Goal: Information Seeking & Learning: Learn about a topic

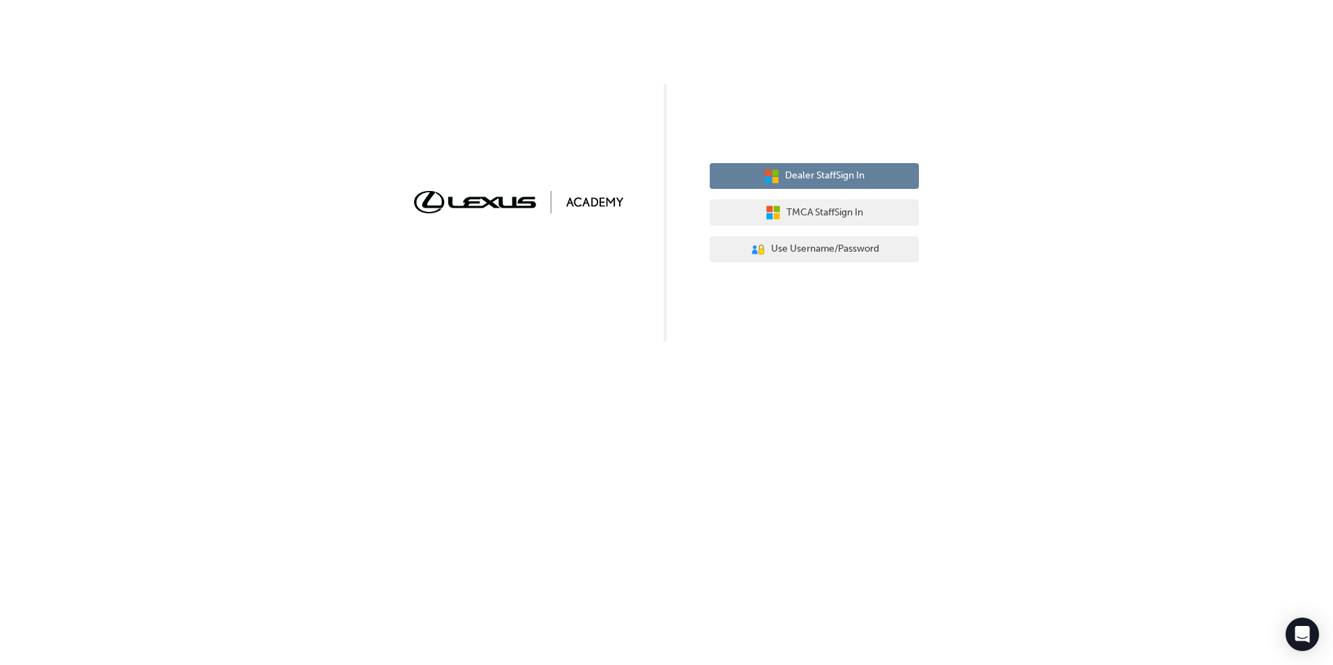
click at [856, 174] on span "Dealer Staff Sign In" at bounding box center [824, 176] width 79 height 16
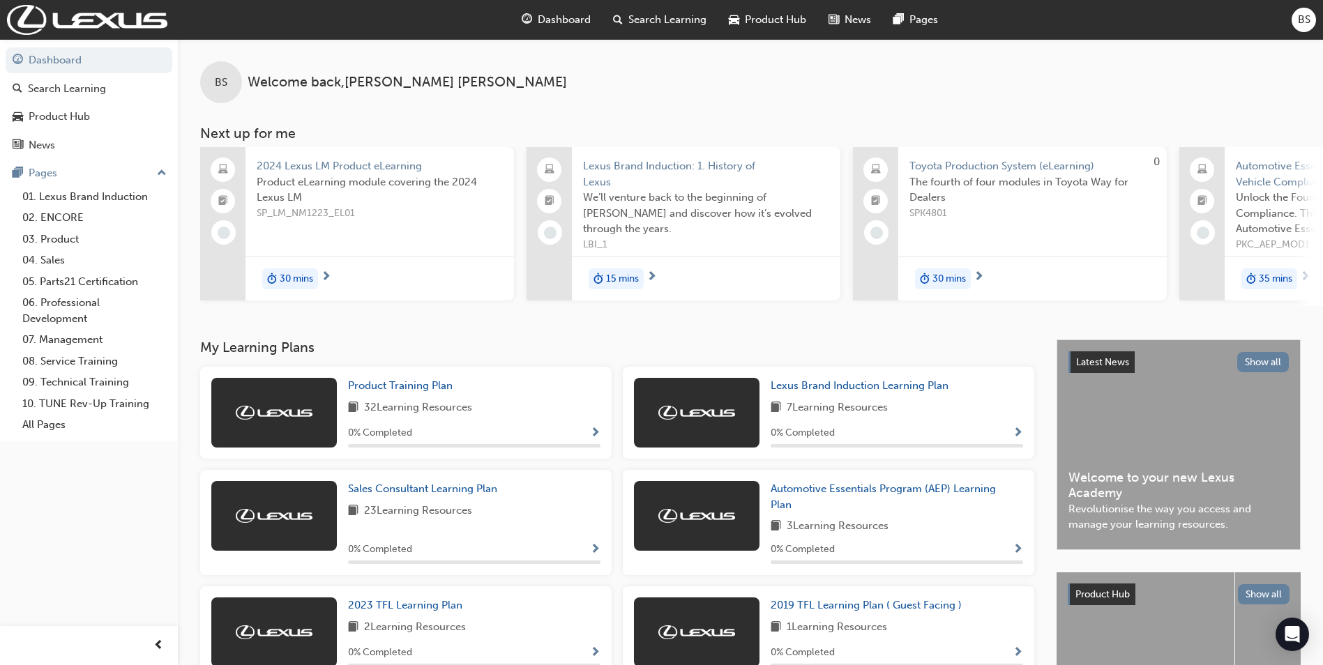
click at [109, 501] on div "Dashboard Search Learning Product Hub News Pages Pages 01. Lexus Brand Inductio…" at bounding box center [89, 315] width 178 height 630
click at [78, 199] on link "01. Lexus Brand Induction" at bounding box center [95, 197] width 156 height 22
